Goal: Information Seeking & Learning: Learn about a topic

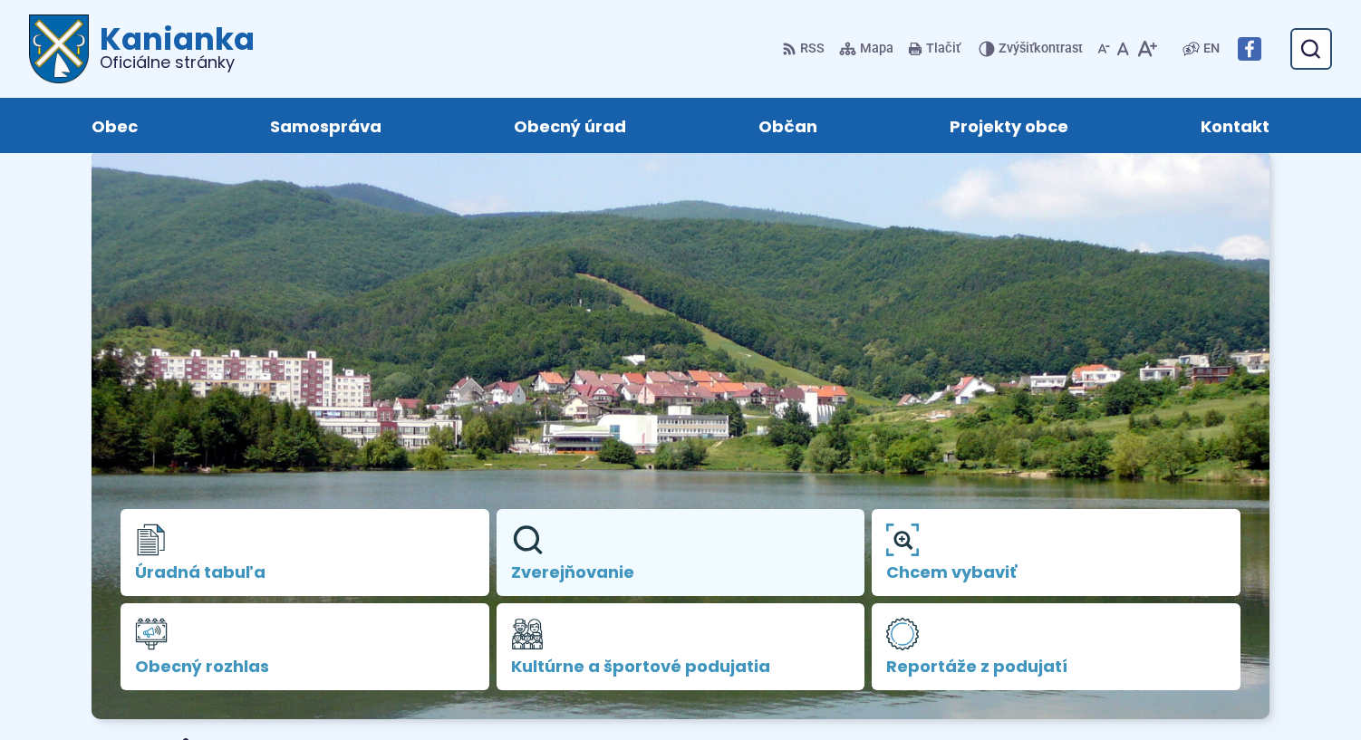
click at [577, 564] on span "Zverejňovanie" at bounding box center [681, 573] width 340 height 18
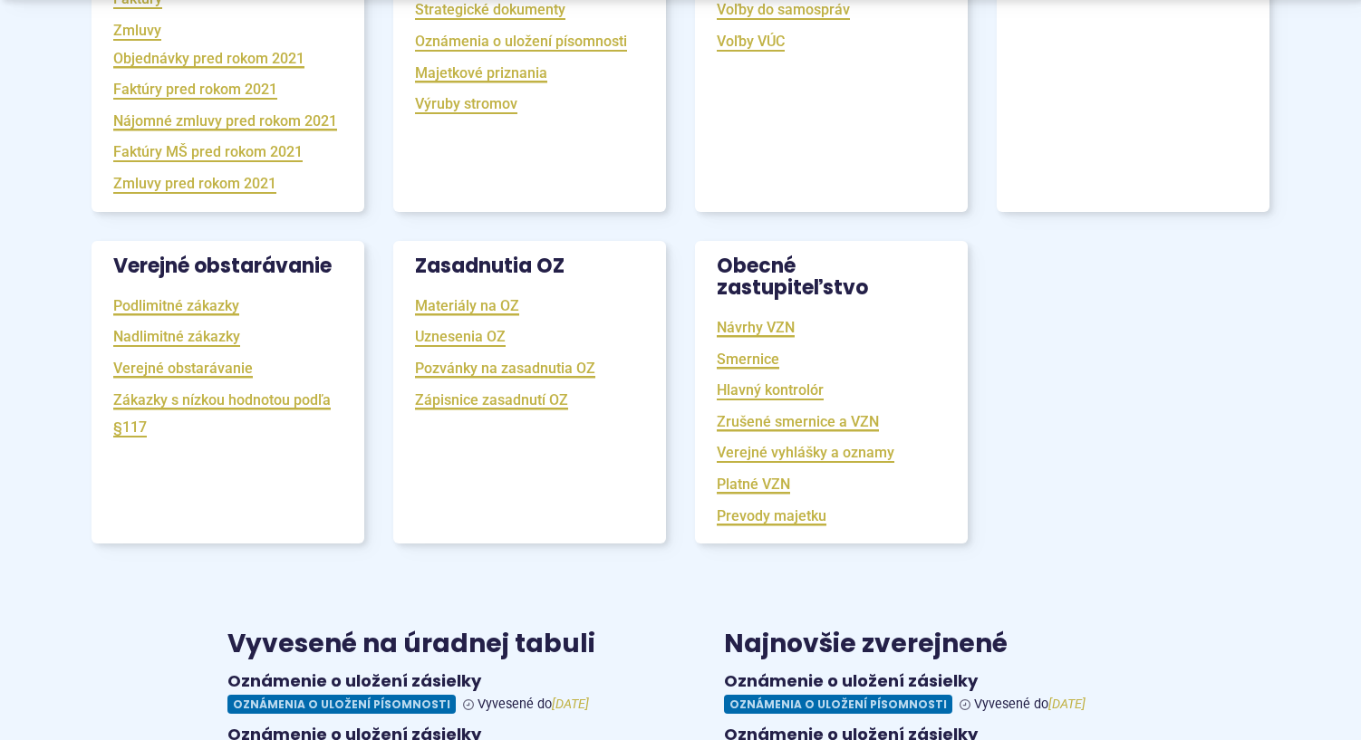
scroll to position [725, 0]
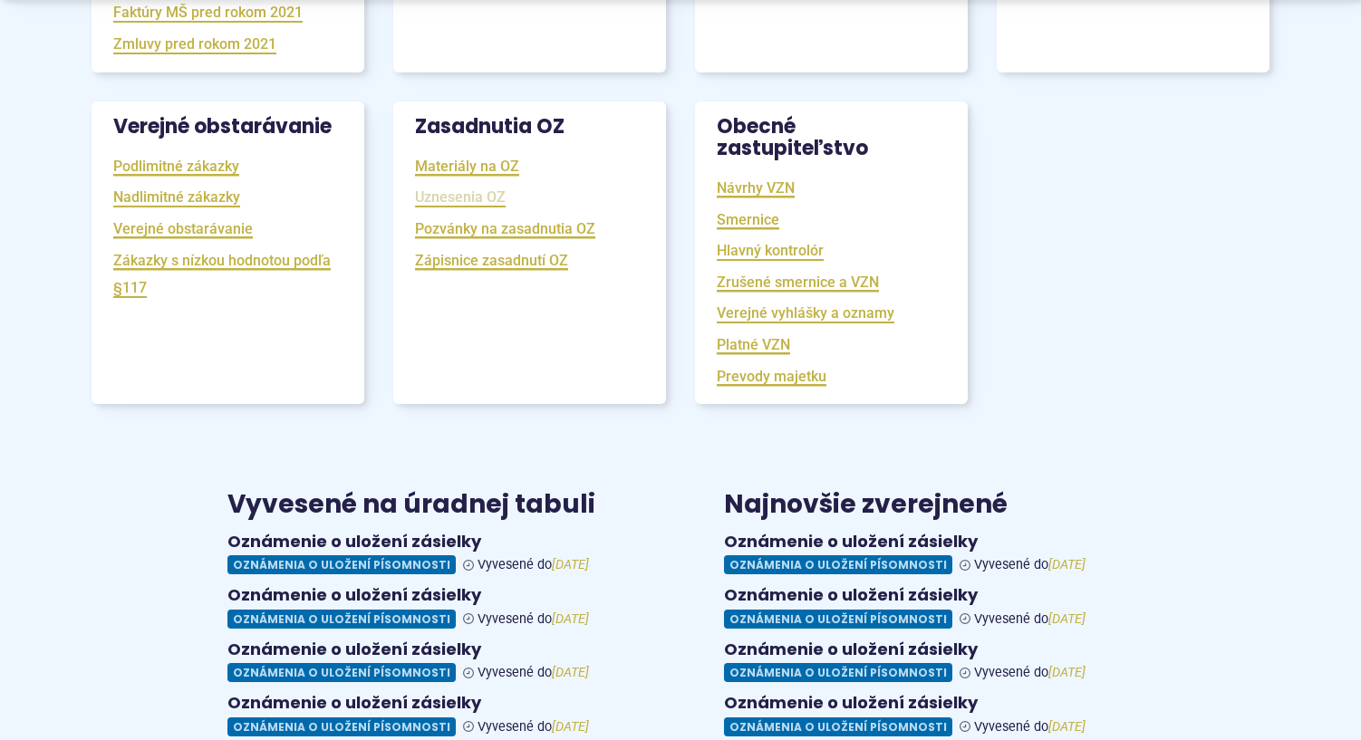
click at [433, 208] on link "Uznesenia OZ" at bounding box center [460, 197] width 91 height 21
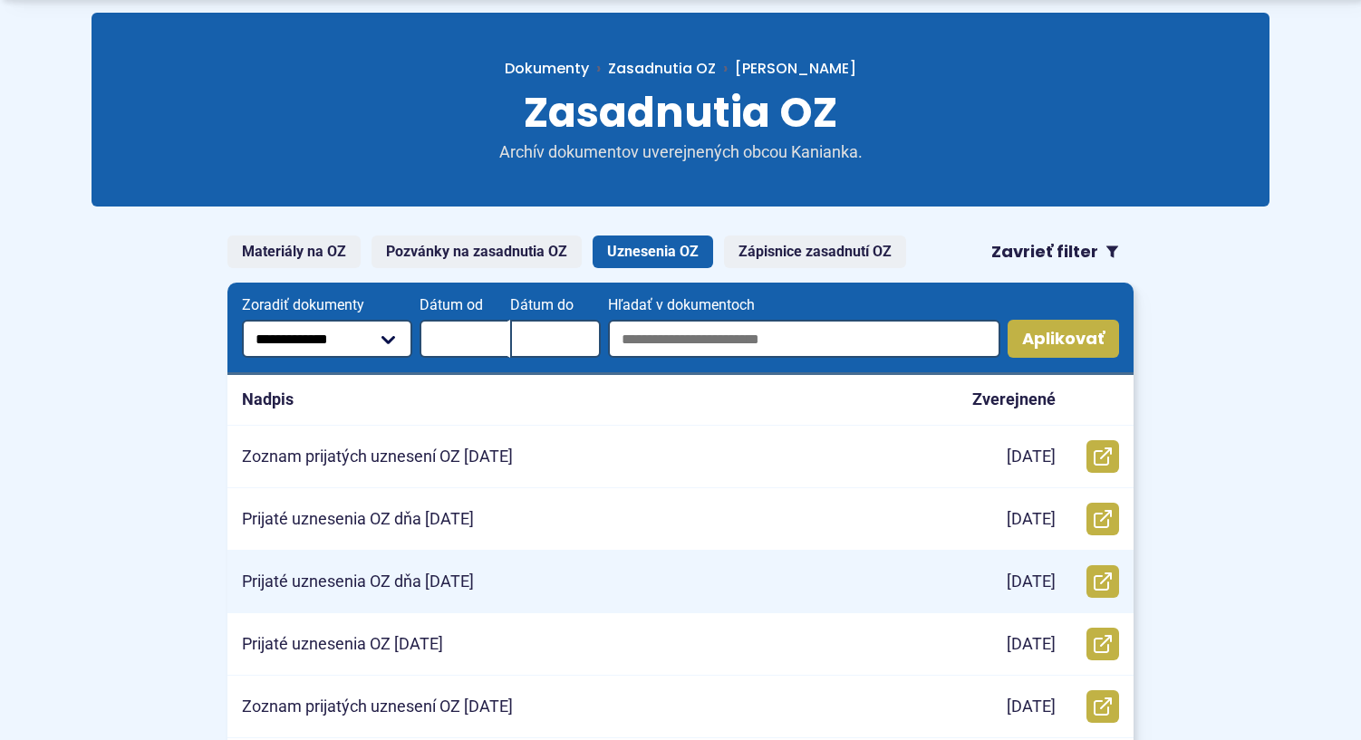
scroll to position [181, 0]
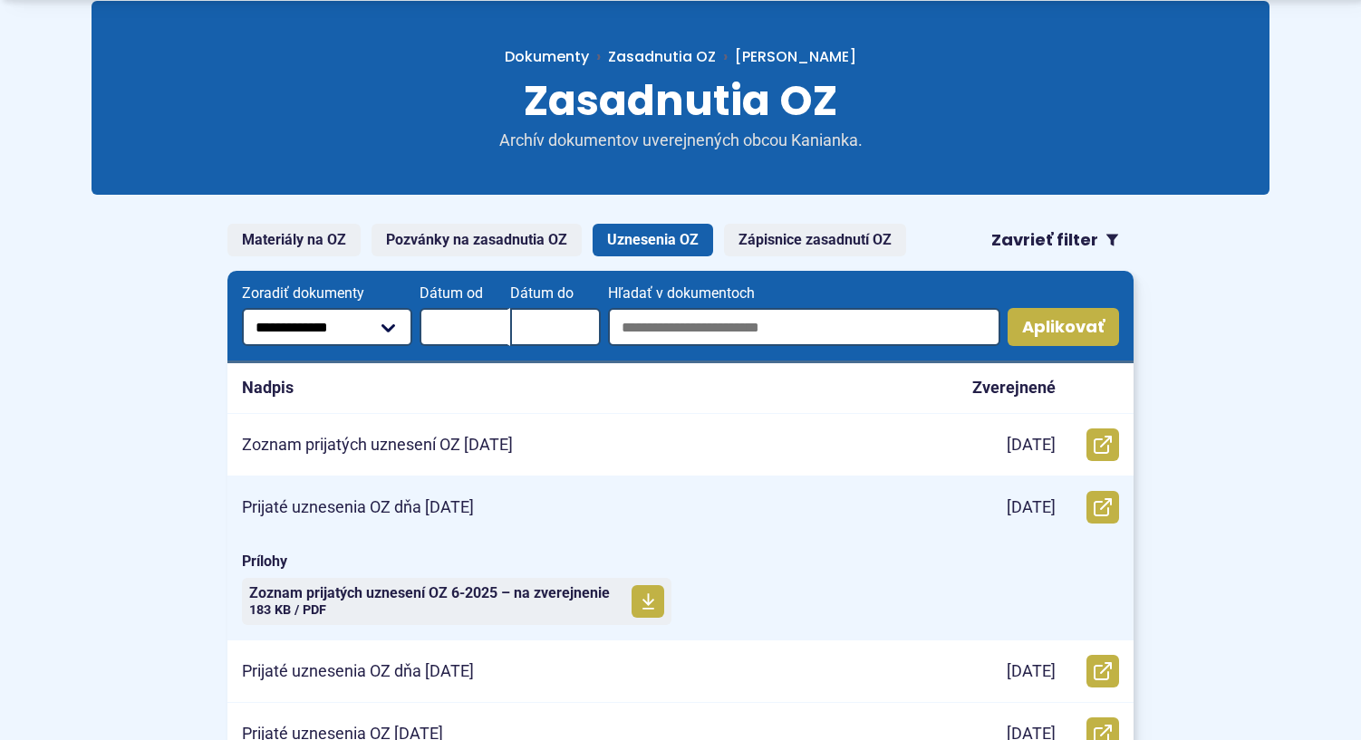
click at [409, 500] on p "Prijaté uznesenia OZ dňa 11.06.2025" at bounding box center [358, 508] width 232 height 21
click at [428, 596] on span "Zoznam prijatých uznesení OZ 6-2025 – na zverejnenie" at bounding box center [429, 593] width 361 height 15
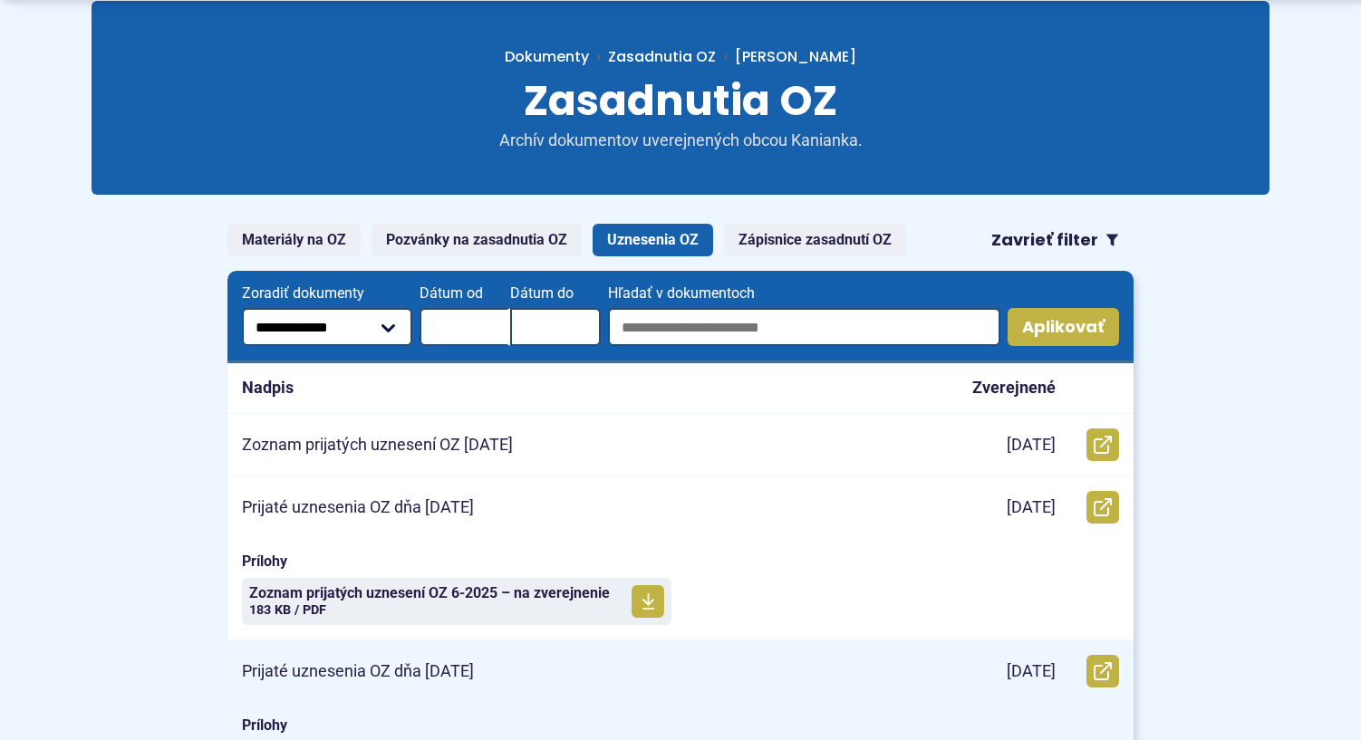
click at [439, 675] on p "Prijaté uznesenia OZ dňa 5.5.2025" at bounding box center [358, 672] width 232 height 21
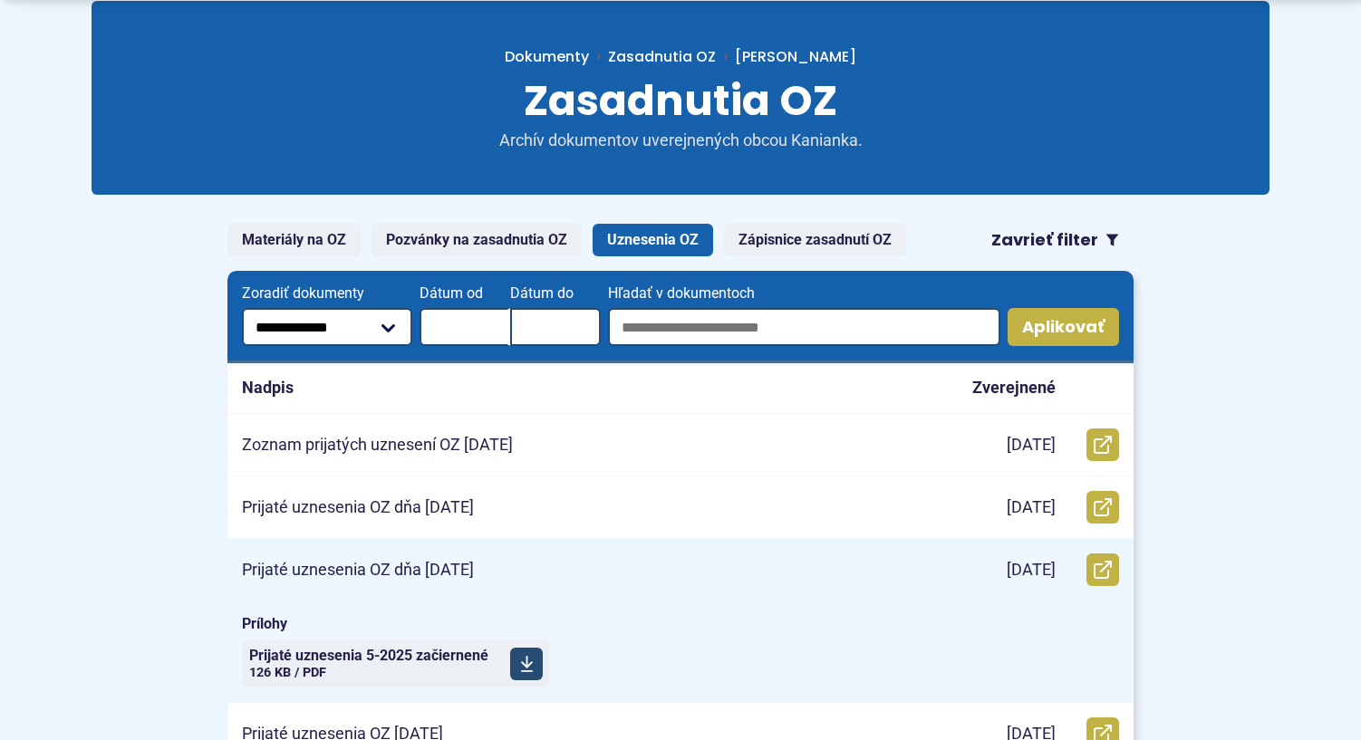
click at [407, 656] on span "Prijaté uznesenia 5-2025 začiernené" at bounding box center [368, 656] width 239 height 15
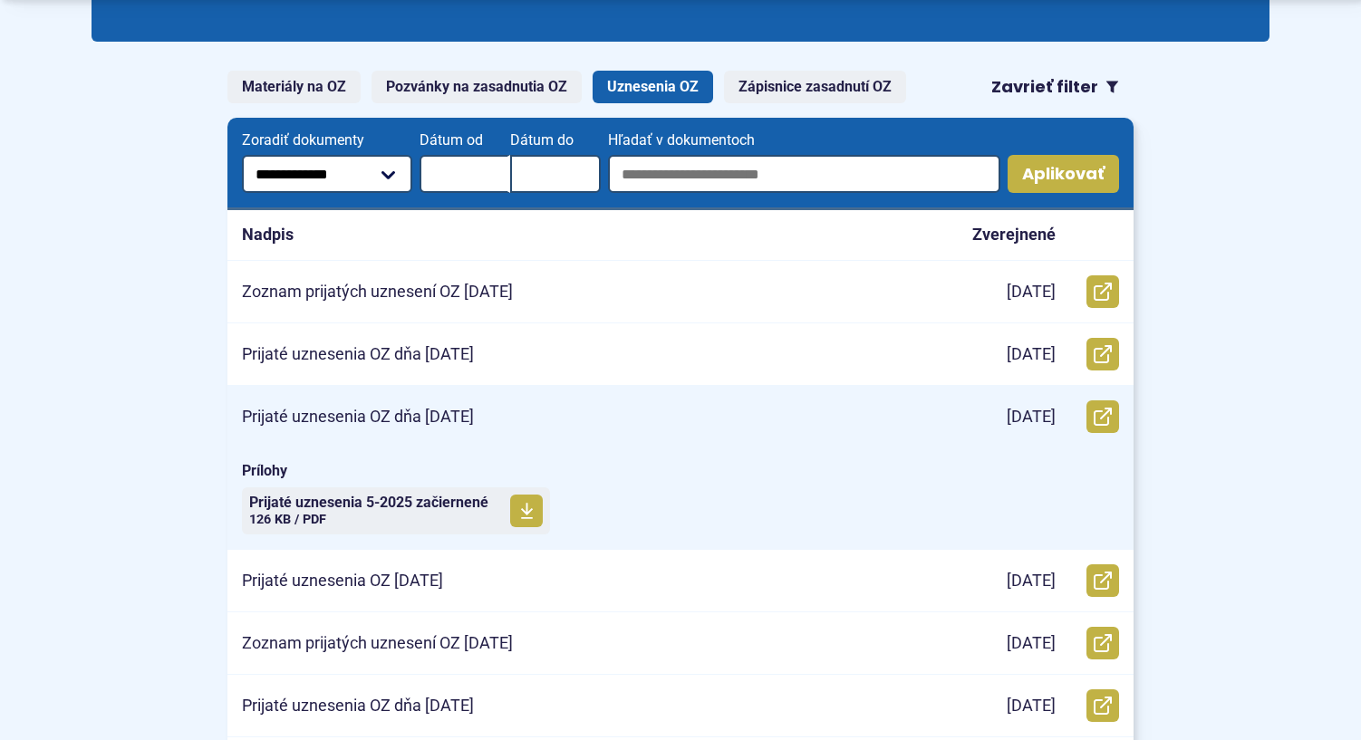
scroll to position [363, 0]
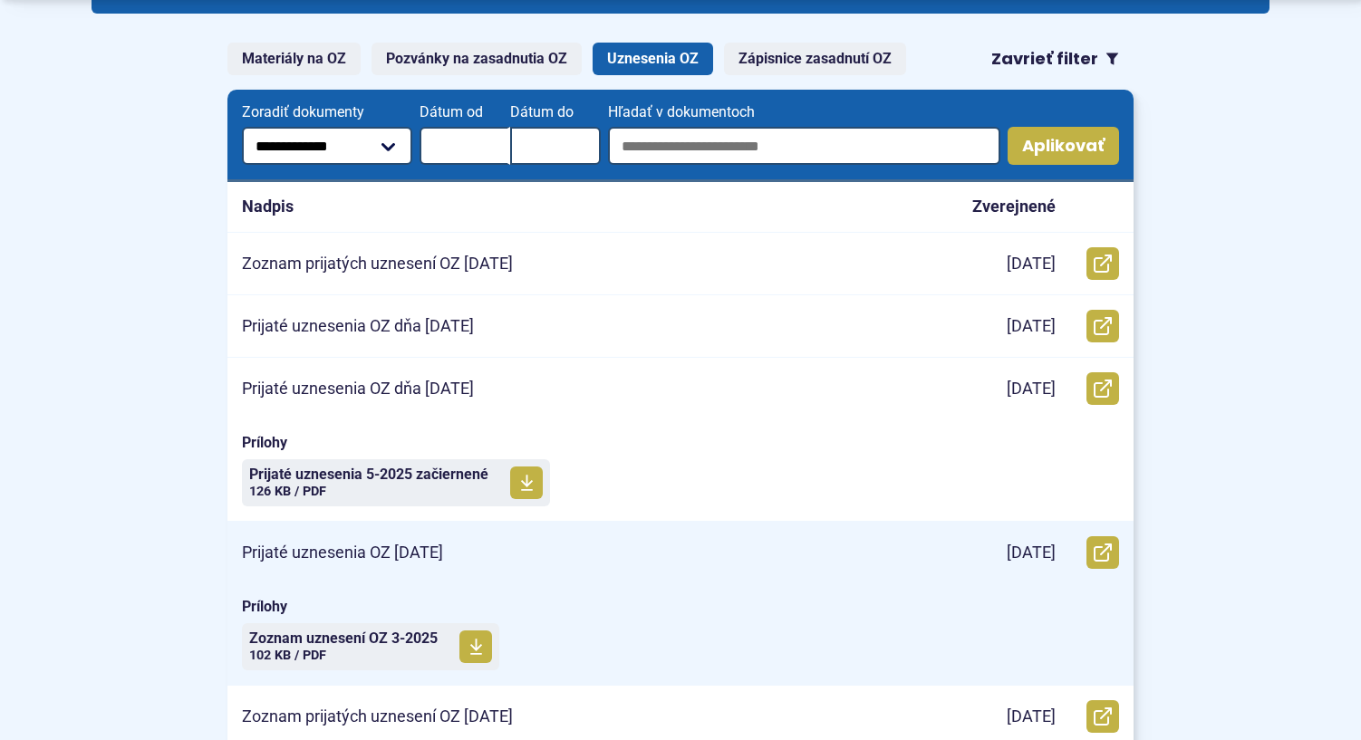
click at [437, 557] on p "Prijaté uznesenia OZ 12.03.2025" at bounding box center [342, 553] width 201 height 21
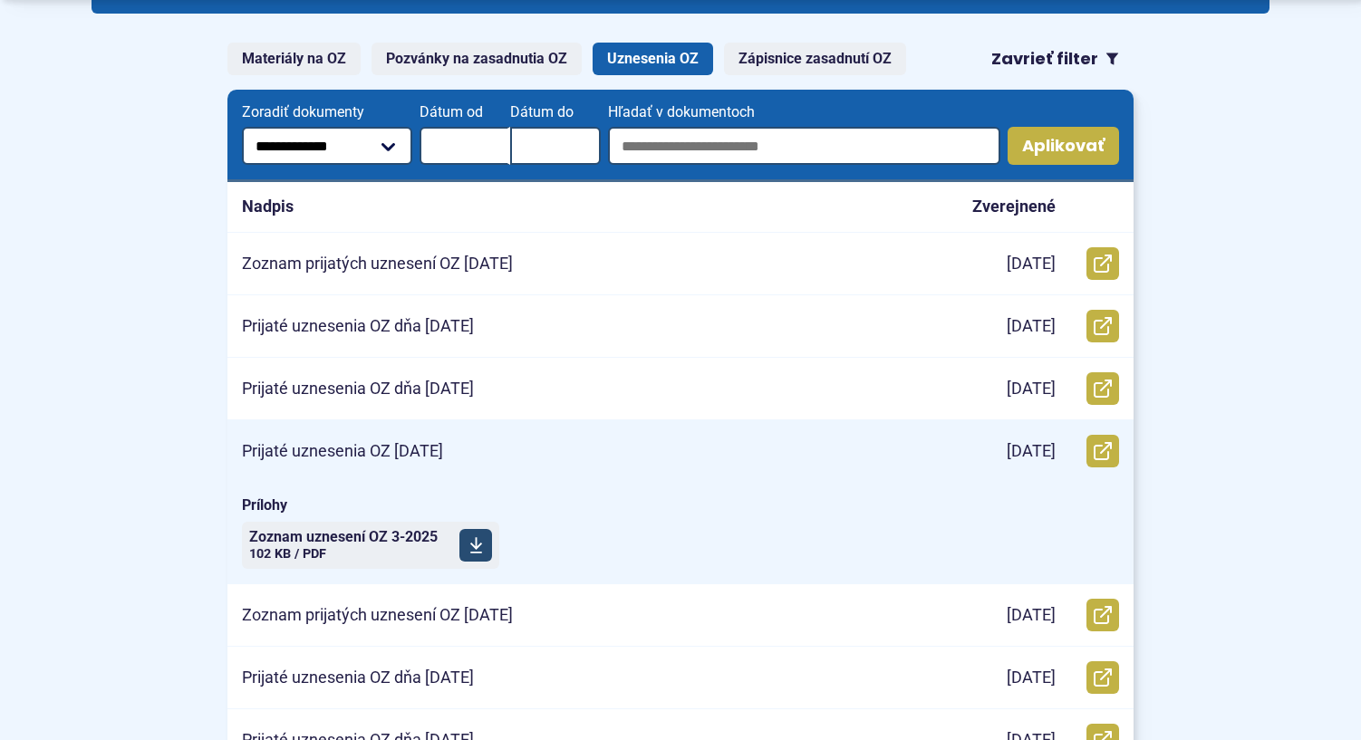
click at [377, 547] on span "Zoznam uznesení OZ 3-2025 Veľkosť a typ súboru 102 KB / PDF" at bounding box center [343, 545] width 189 height 45
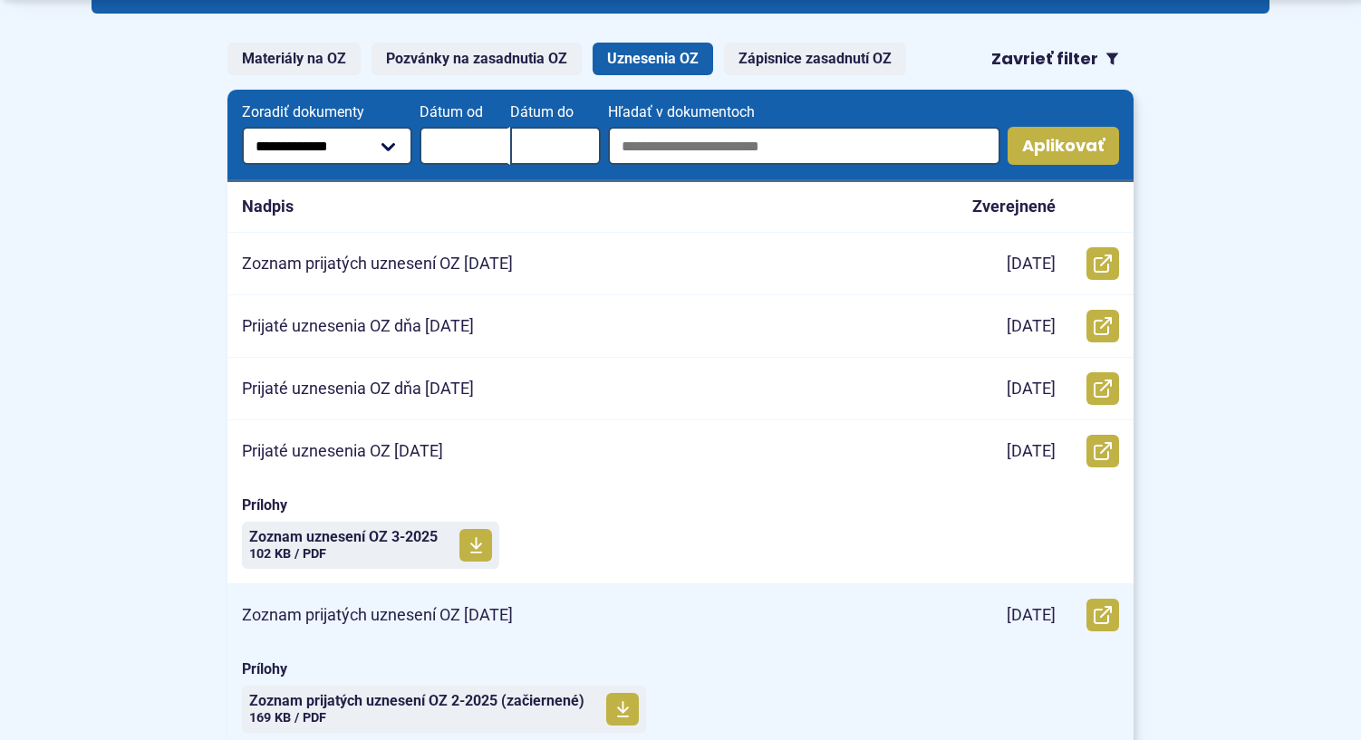
click at [427, 620] on p "Zoznam prijatých uznesení OZ 26.02.2025" at bounding box center [377, 615] width 271 height 21
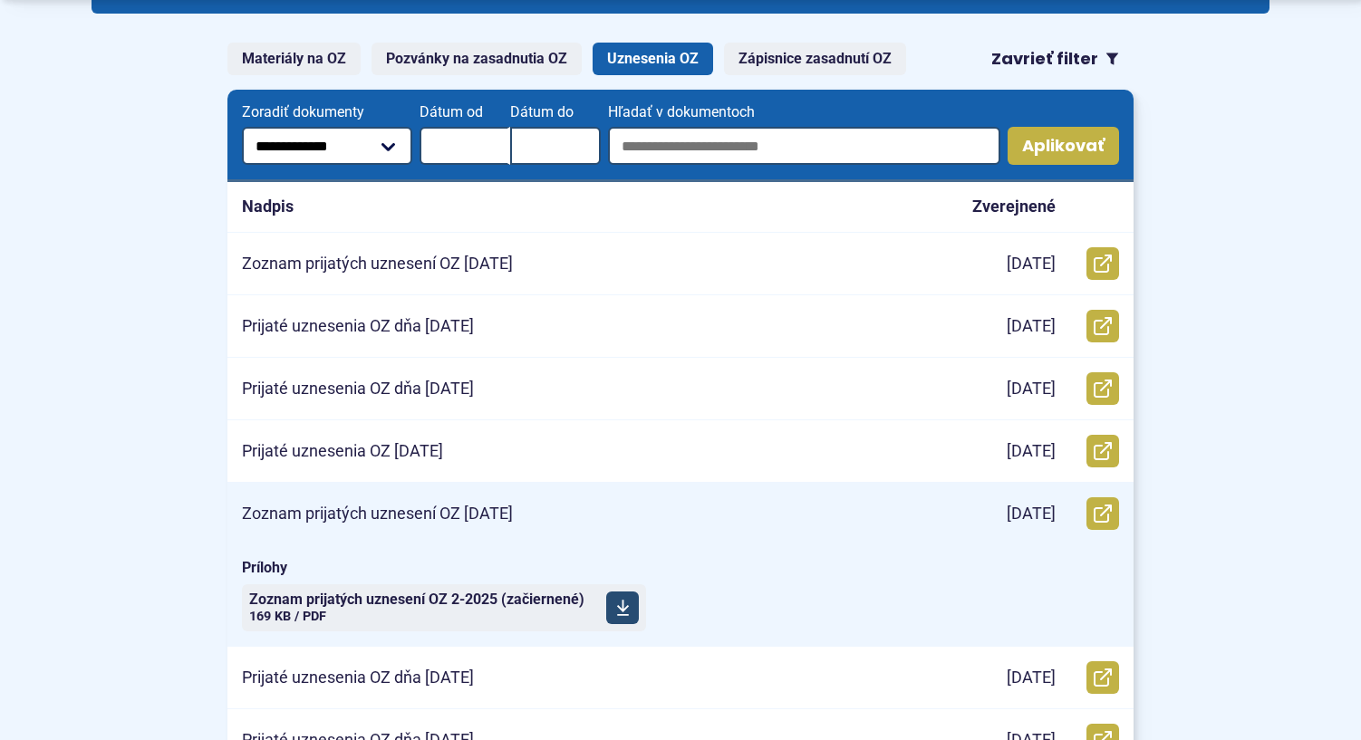
click at [462, 601] on span "Zoznam prijatých uznesení OZ 2-2025 (začiernené)" at bounding box center [416, 600] width 335 height 15
